Goal: Information Seeking & Learning: Find specific fact

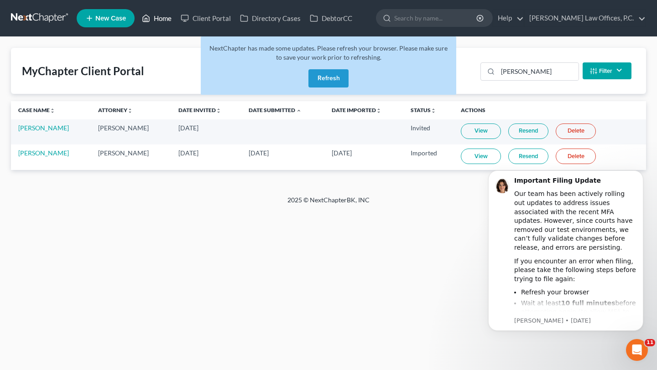
click at [154, 20] on link "Home" at bounding box center [156, 18] width 39 height 16
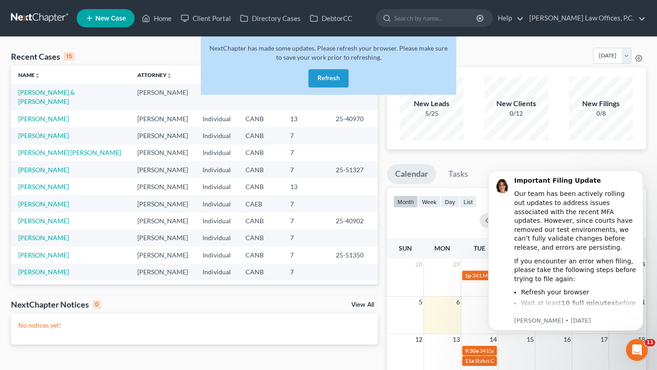
click at [325, 78] on button "Refresh" at bounding box center [328, 78] width 40 height 18
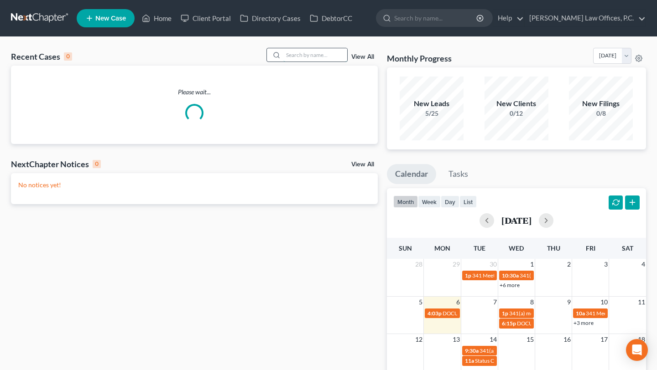
click at [306, 54] on input "search" at bounding box center [315, 54] width 64 height 13
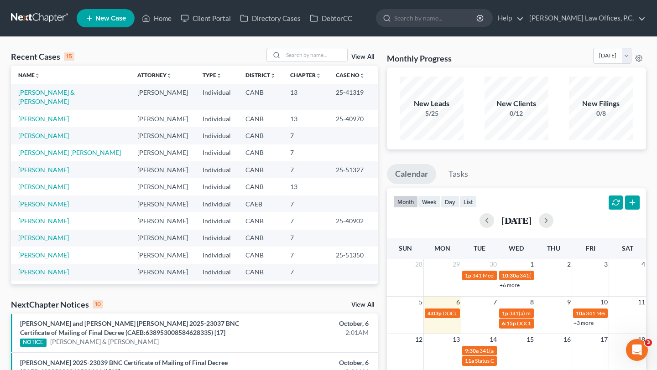
click at [363, 302] on link "View All" at bounding box center [362, 305] width 23 height 6
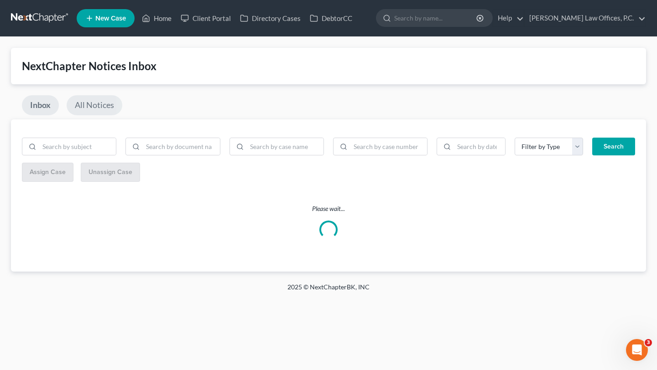
click at [83, 104] on link "All Notices" at bounding box center [95, 105] width 56 height 20
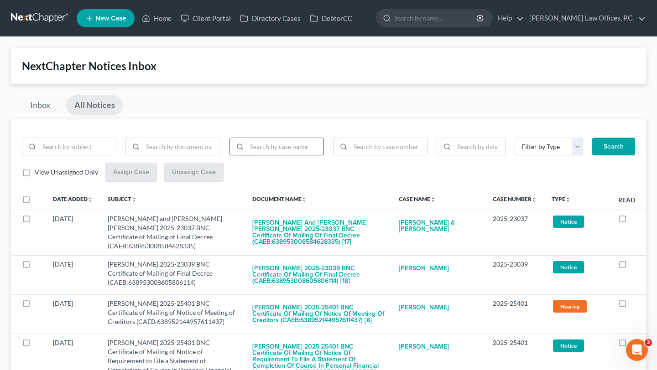
click at [265, 150] on input "search" at bounding box center [285, 146] width 77 height 17
type input "nawabi"
click at [592, 138] on button "Search" at bounding box center [613, 147] width 43 height 18
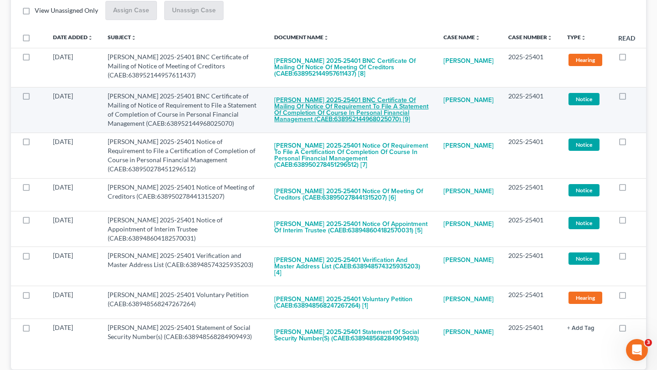
scroll to position [166, 0]
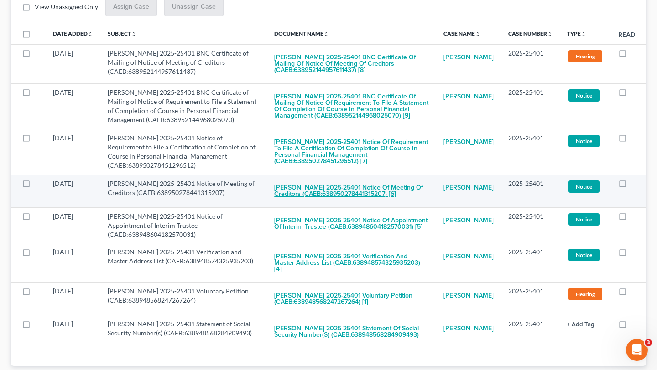
click at [329, 185] on button "Kambez Nawabi 2025-25401 Notice of Meeting of Creditors (CAEB:63895027844131520…" at bounding box center [351, 191] width 155 height 25
checkbox input "true"
